Goal: Subscribe to service/newsletter

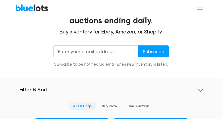
scroll to position [106, 0]
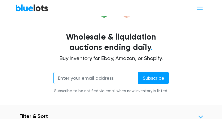
click at [80, 84] on input "email" at bounding box center [95, 78] width 85 height 12
type input "[EMAIL_ADDRESS][DOMAIN_NAME]"
click at [138, 72] on input "Subscribe" at bounding box center [153, 78] width 31 height 12
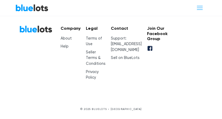
scroll to position [3860, 0]
click at [201, 8] on span "Toggle navigation" at bounding box center [199, 7] width 7 height 7
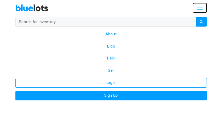
scroll to position [3961, 0]
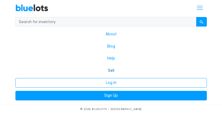
click at [112, 77] on link "Sell" at bounding box center [111, 71] width 192 height 12
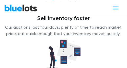
scroll to position [309, 0]
